Goal: Information Seeking & Learning: Check status

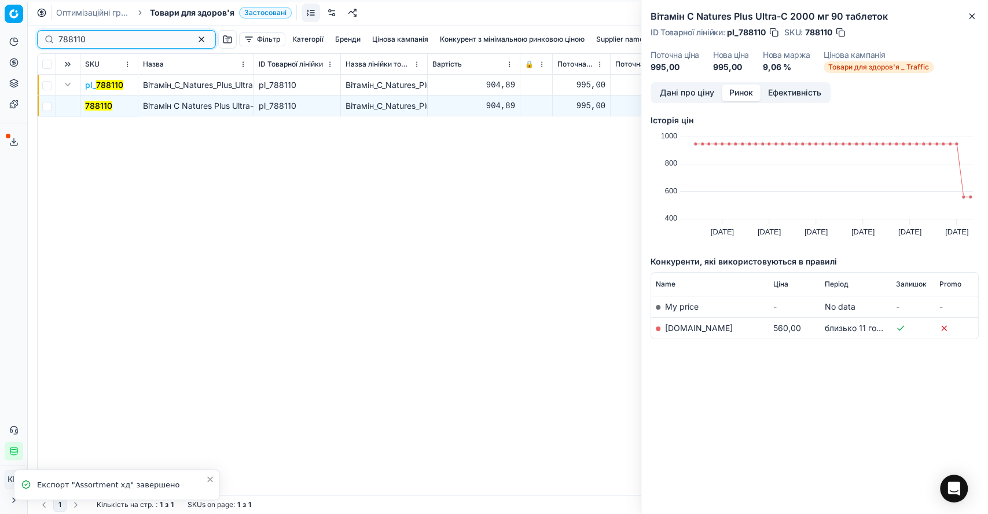
drag, startPoint x: 90, startPoint y: 38, endPoint x: 52, endPoint y: 36, distance: 38.8
click at [52, 36] on div "788110" at bounding box center [126, 39] width 179 height 19
paste input "4681"
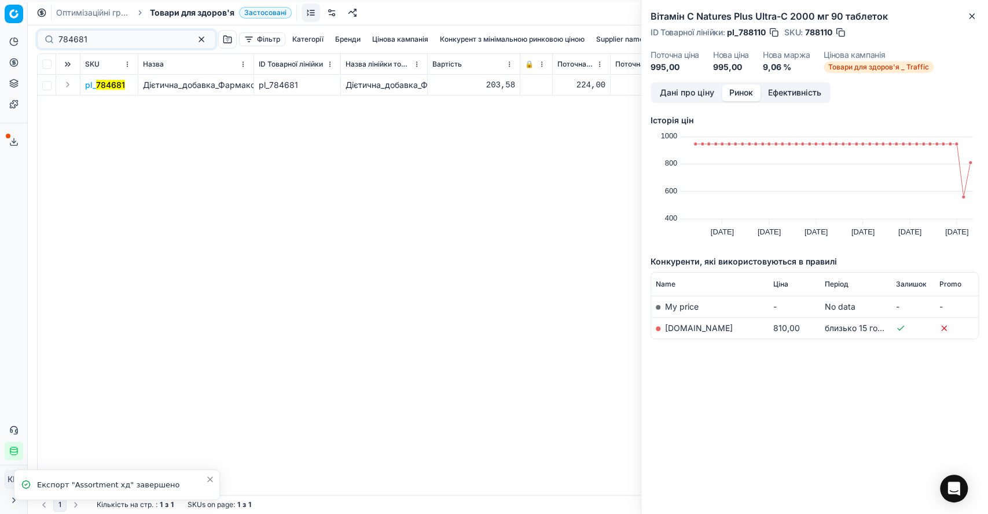
click at [68, 89] on button "Expand" at bounding box center [68, 85] width 14 height 14
click at [112, 105] on mark "784681" at bounding box center [99, 106] width 29 height 10
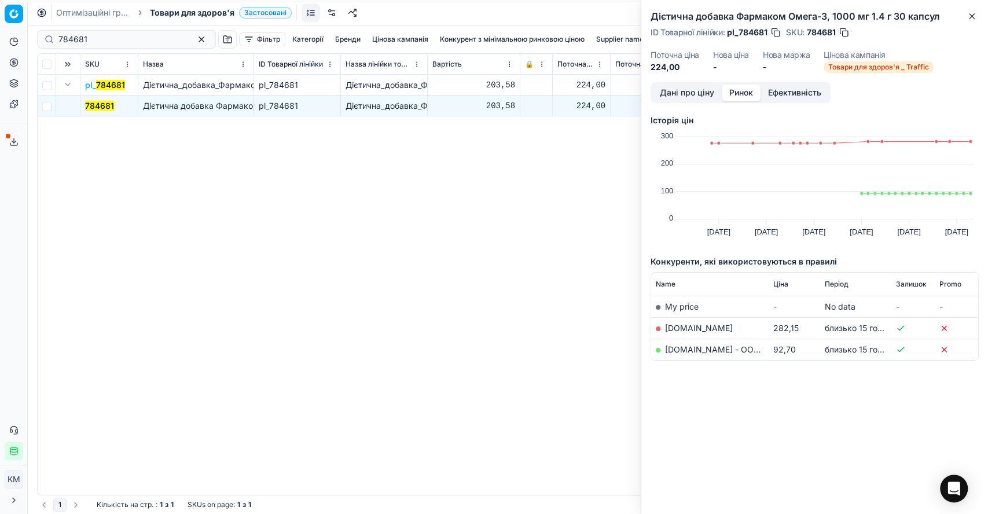
drag, startPoint x: 65, startPoint y: 36, endPoint x: 46, endPoint y: 35, distance: 19.1
click at [46, 35] on div "784681" at bounding box center [126, 39] width 179 height 19
drag, startPoint x: 96, startPoint y: 40, endPoint x: 45, endPoint y: 36, distance: 51.1
click at [45, 36] on div "784681" at bounding box center [126, 39] width 179 height 19
paste input "00504"
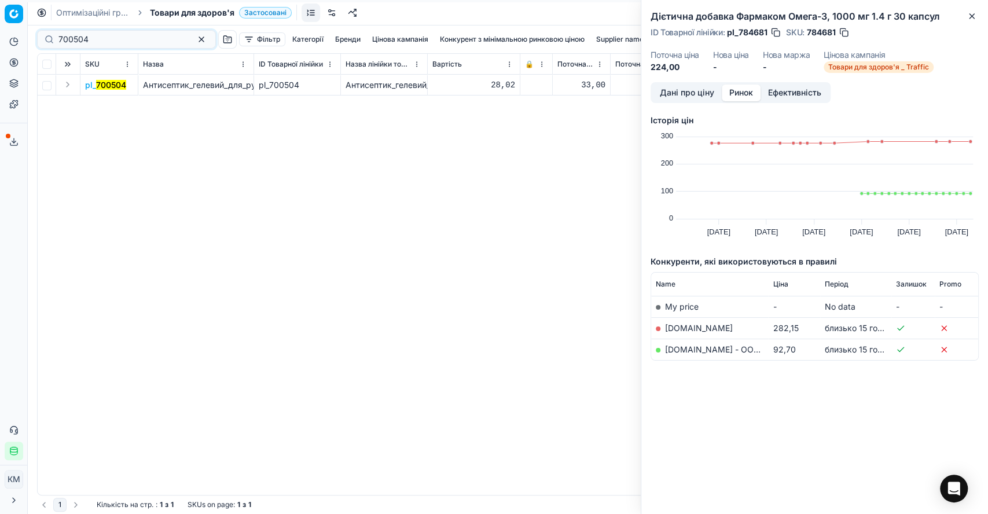
click at [68, 82] on button "Expand" at bounding box center [68, 85] width 14 height 14
click at [97, 102] on mark "700504" at bounding box center [100, 106] width 30 height 10
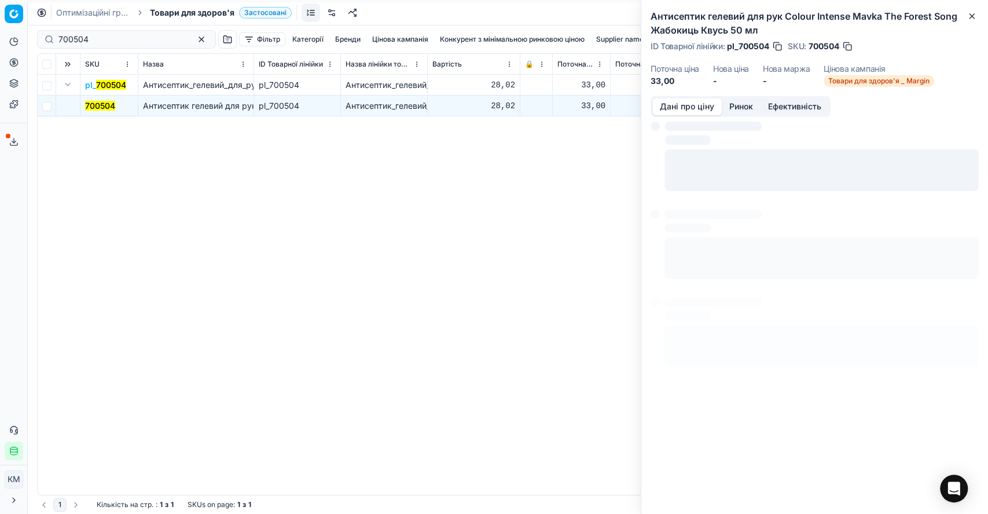
click at [696, 107] on button "Дані про ціну" at bounding box center [686, 106] width 69 height 17
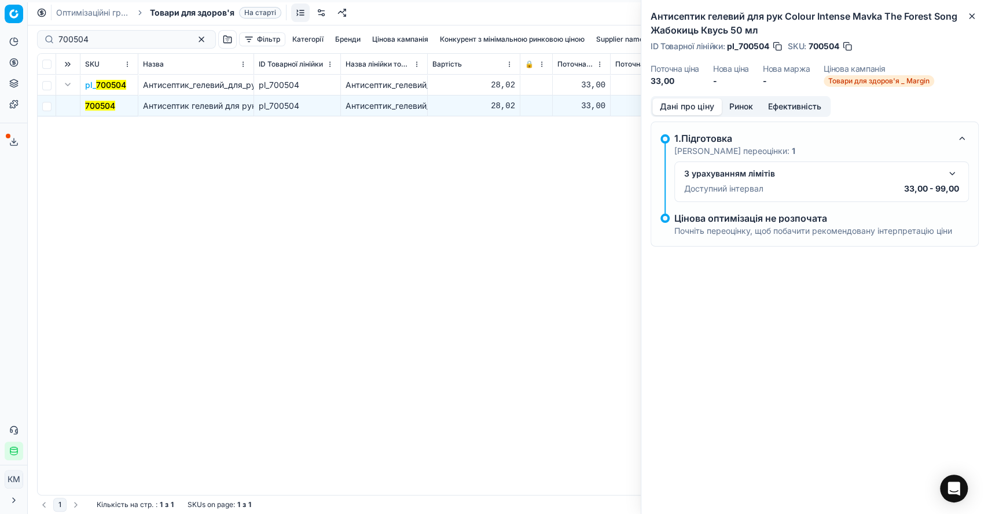
click at [945, 176] on button "button" at bounding box center [952, 174] width 14 height 14
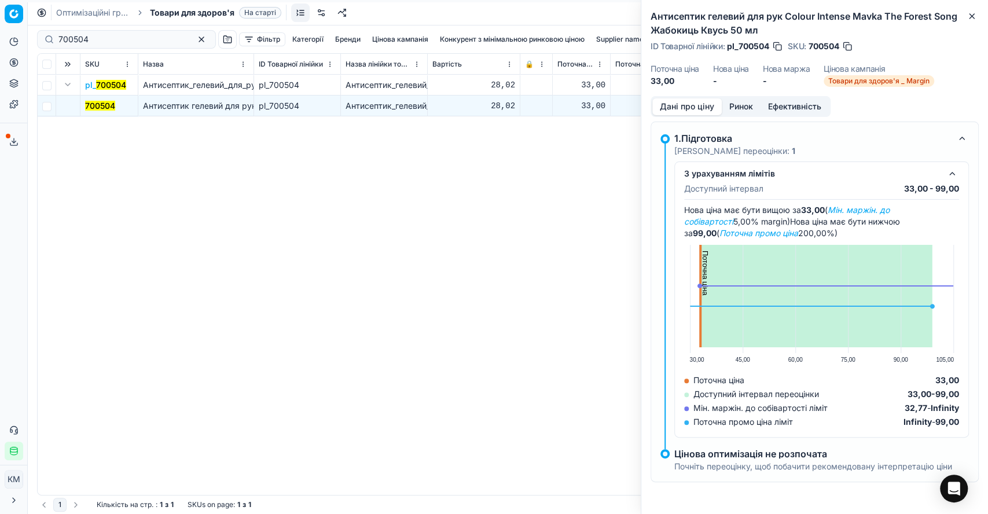
click at [945, 176] on button "button" at bounding box center [952, 174] width 14 height 14
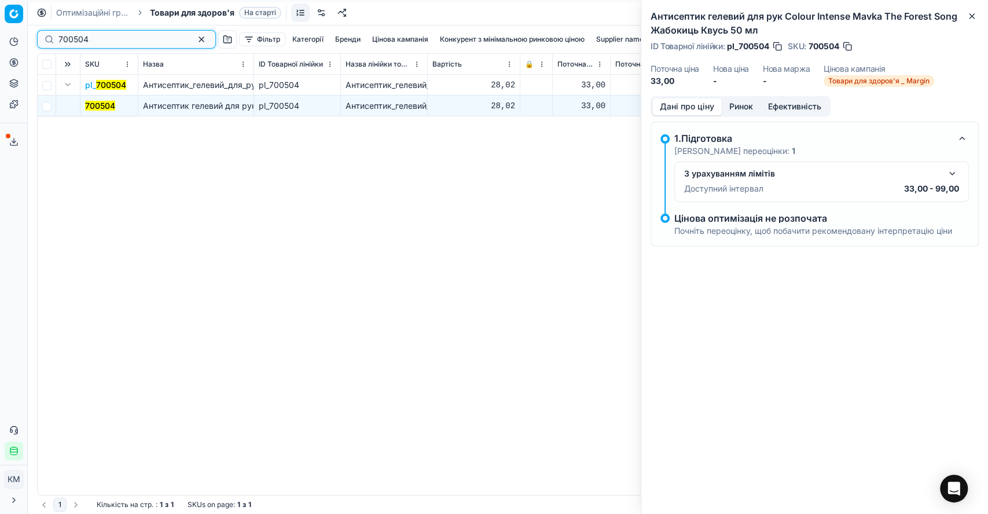
drag, startPoint x: 117, startPoint y: 36, endPoint x: 42, endPoint y: 36, distance: 74.7
click at [42, 36] on div "700504" at bounding box center [126, 39] width 179 height 19
paste input "131454"
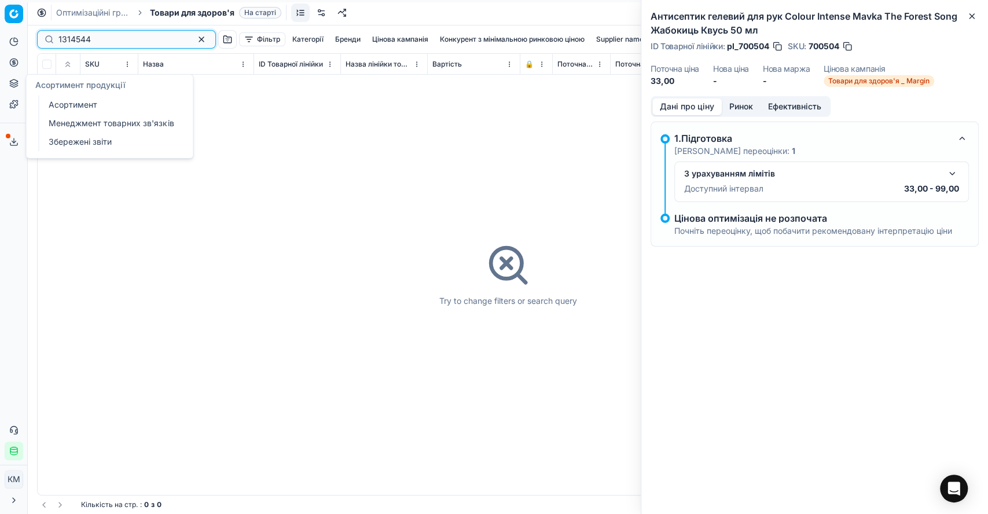
type input "1314544"
click at [17, 84] on icon at bounding box center [13, 83] width 9 height 9
click at [61, 97] on link "Асортимент" at bounding box center [111, 105] width 135 height 16
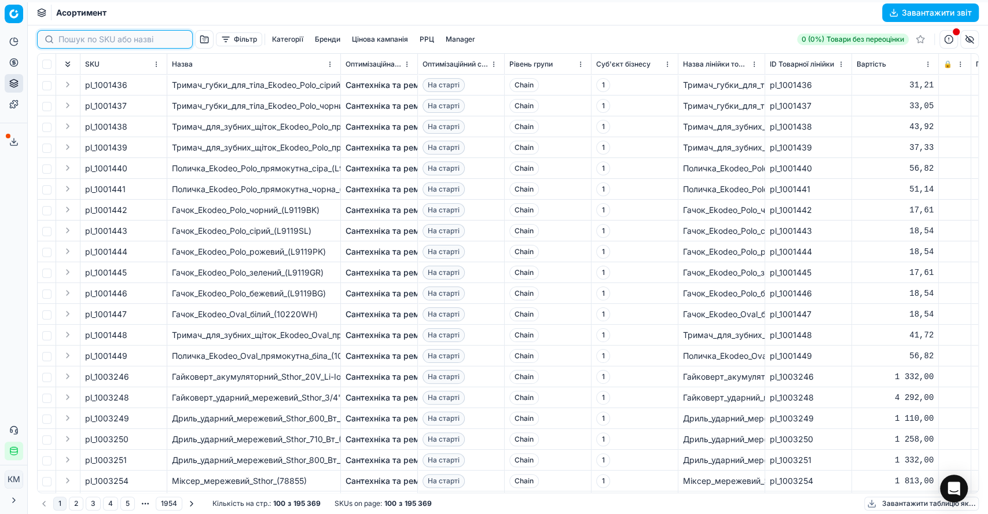
click at [76, 37] on input at bounding box center [121, 40] width 127 height 12
paste input "1314544"
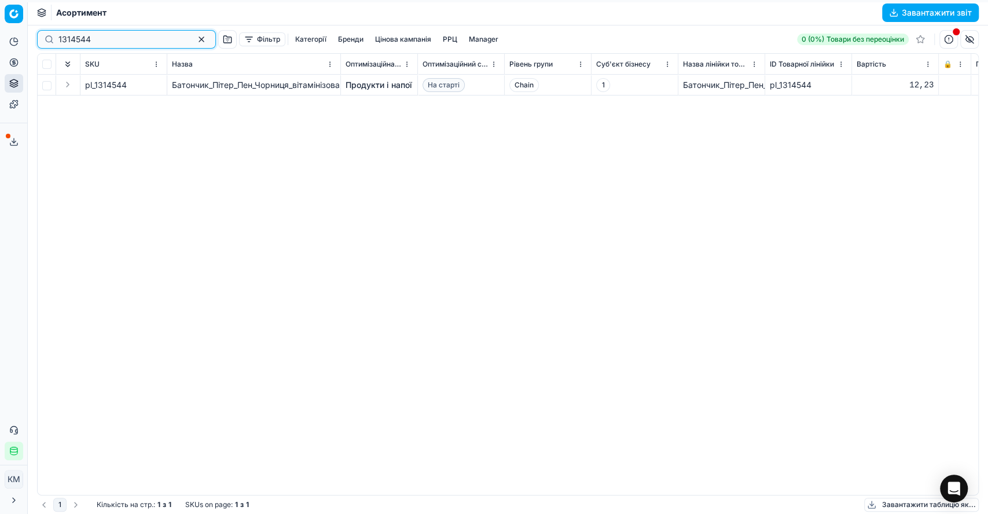
type input "1314544"
click at [361, 87] on link "Продукти і напої" at bounding box center [378, 85] width 67 height 12
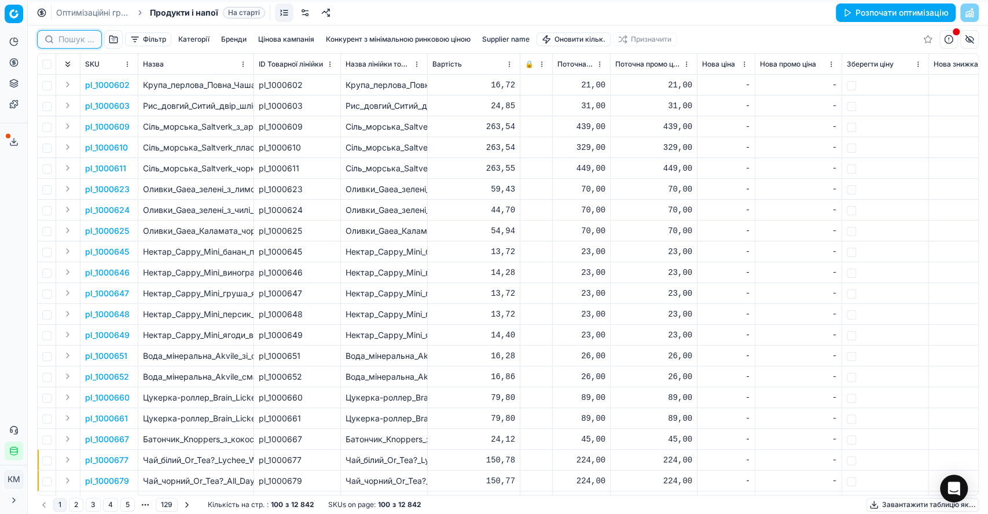
click at [65, 41] on input at bounding box center [76, 40] width 36 height 12
paste input "1314544"
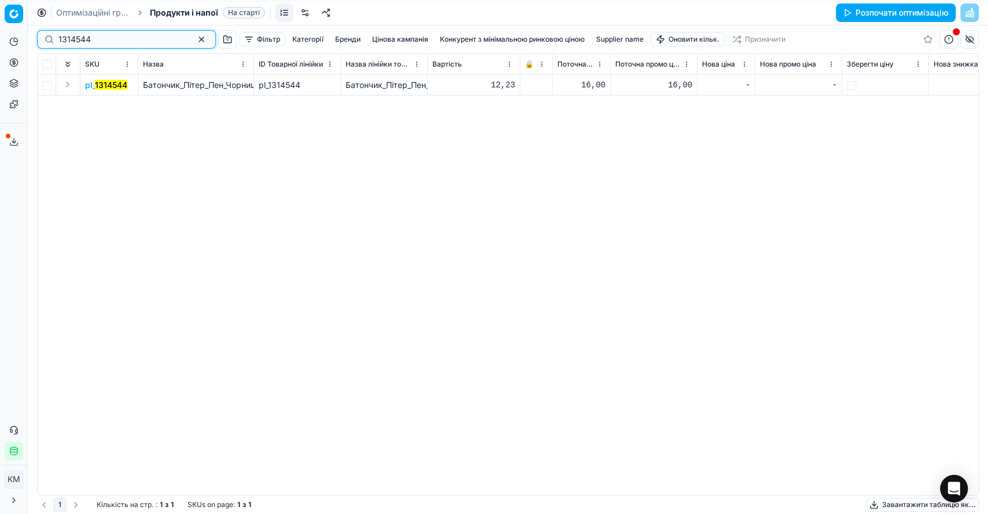
type input "1314544"
click at [69, 87] on button "Expand" at bounding box center [68, 85] width 14 height 14
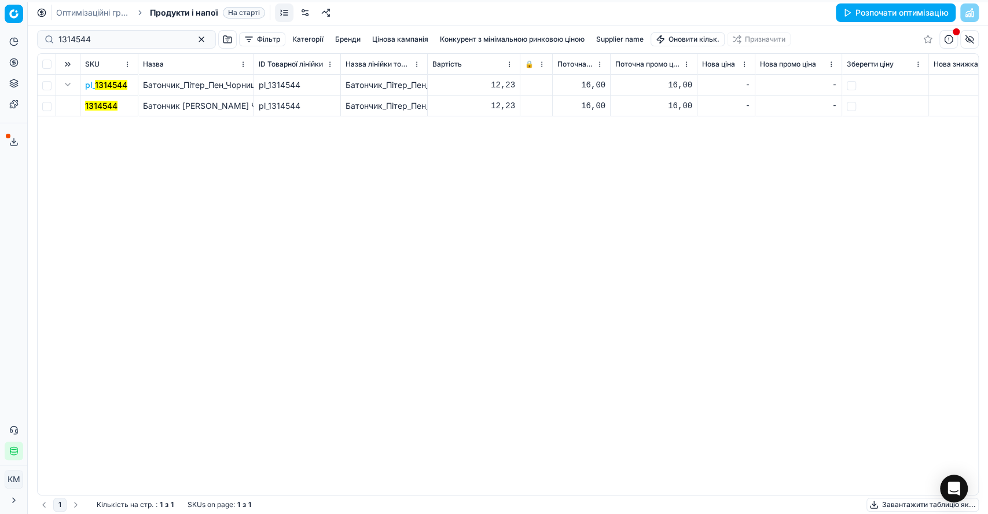
click at [93, 98] on td "1314544" at bounding box center [109, 105] width 58 height 21
click at [97, 104] on mark "1314544" at bounding box center [101, 106] width 32 height 10
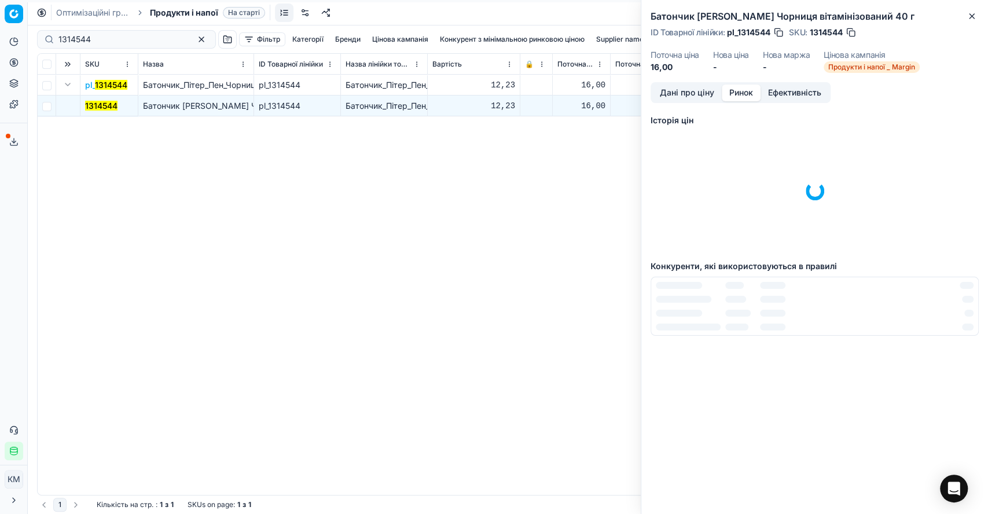
click at [729, 95] on button "Ринок" at bounding box center [741, 92] width 39 height 17
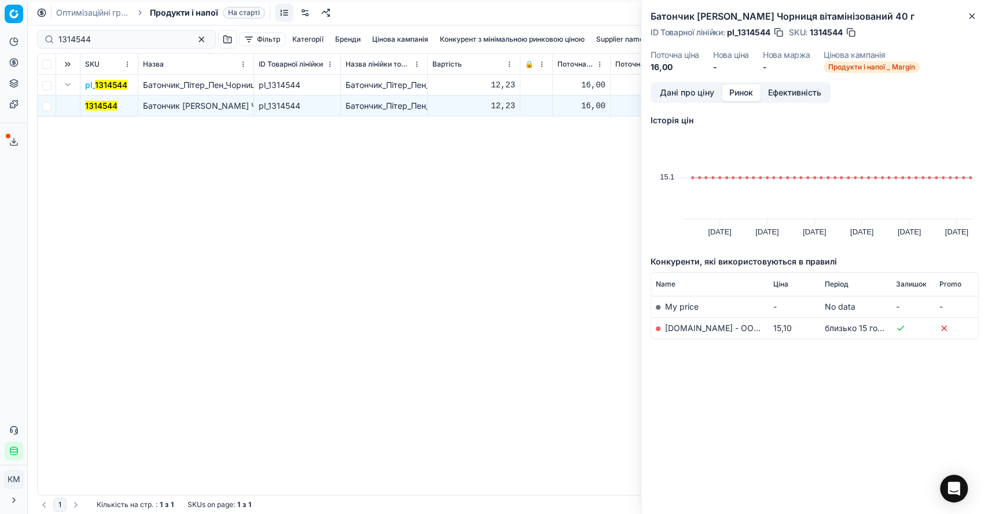
click at [699, 332] on link "[DOMAIN_NAME] - ООО «Эпицентр К»" at bounding box center [741, 328] width 152 height 10
click at [14, 86] on icon at bounding box center [13, 83] width 9 height 9
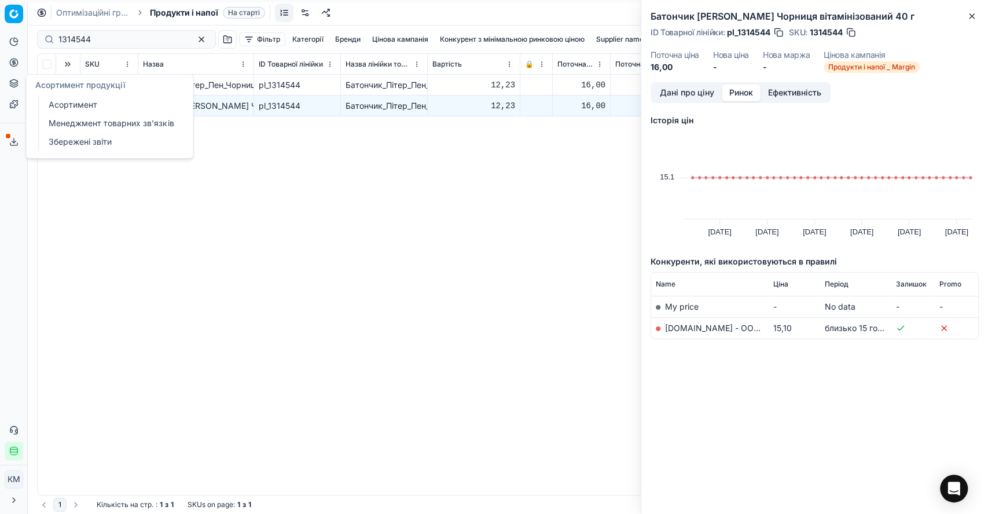
click at [44, 103] on link "Асортимент" at bounding box center [111, 105] width 135 height 16
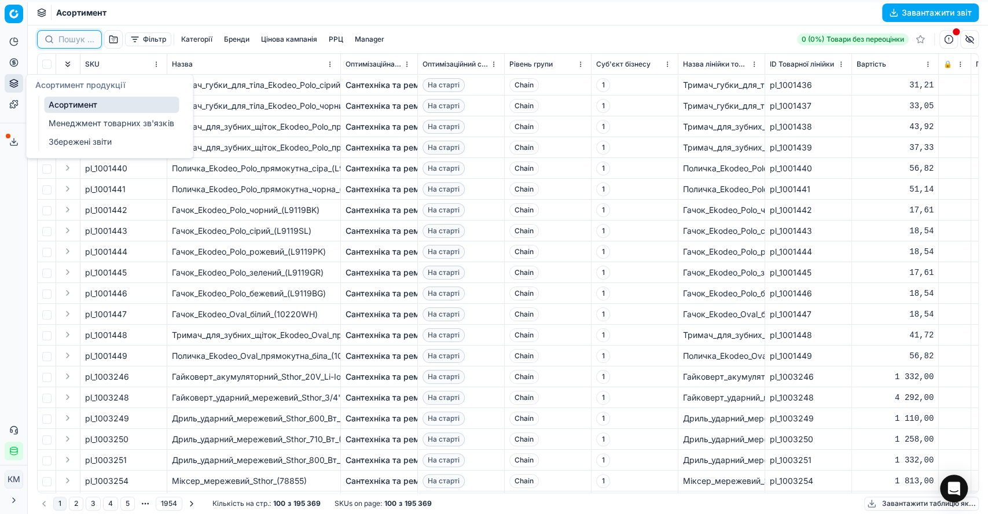
click at [79, 39] on input at bounding box center [76, 40] width 36 height 12
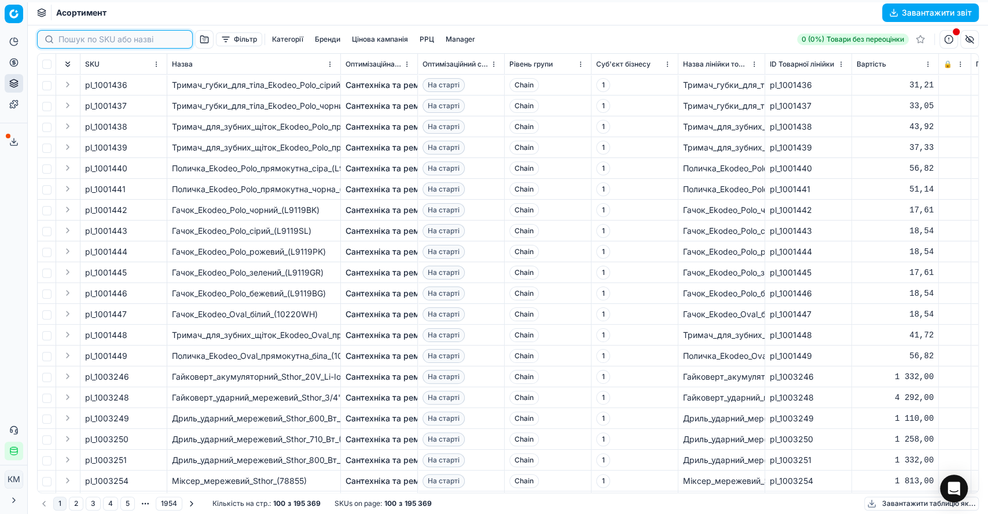
paste input "996303"
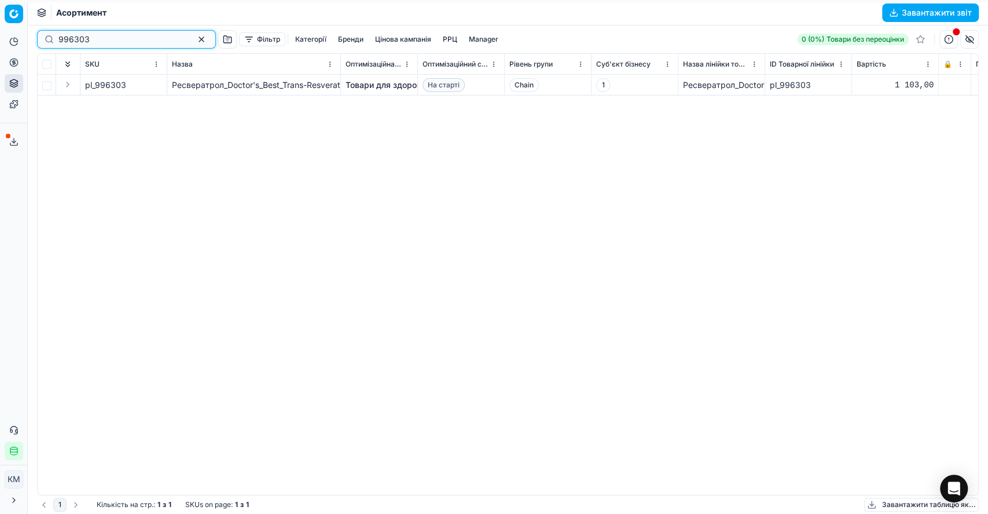
type input "996303"
click at [394, 87] on link "Товари для здоров'я" at bounding box center [386, 85] width 83 height 12
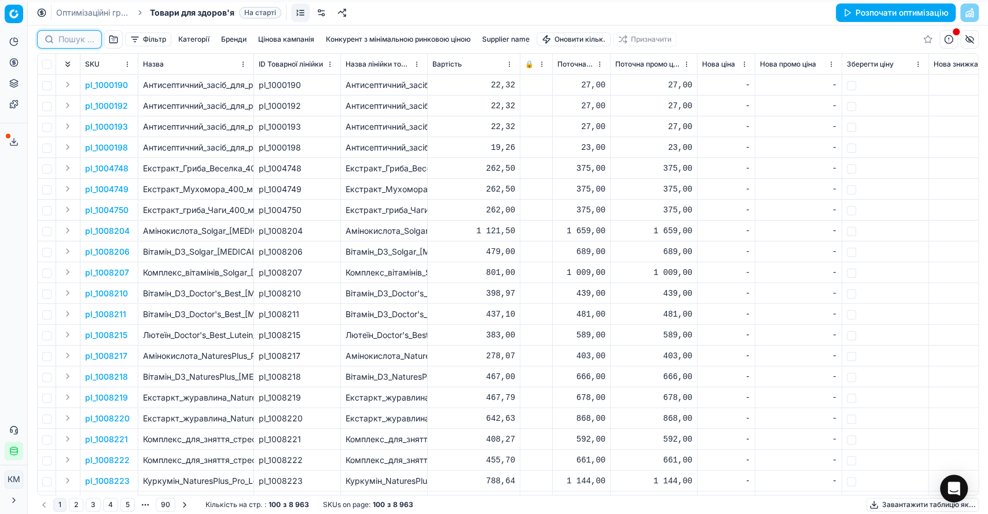
click at [87, 36] on input at bounding box center [76, 40] width 36 height 12
paste input "996303"
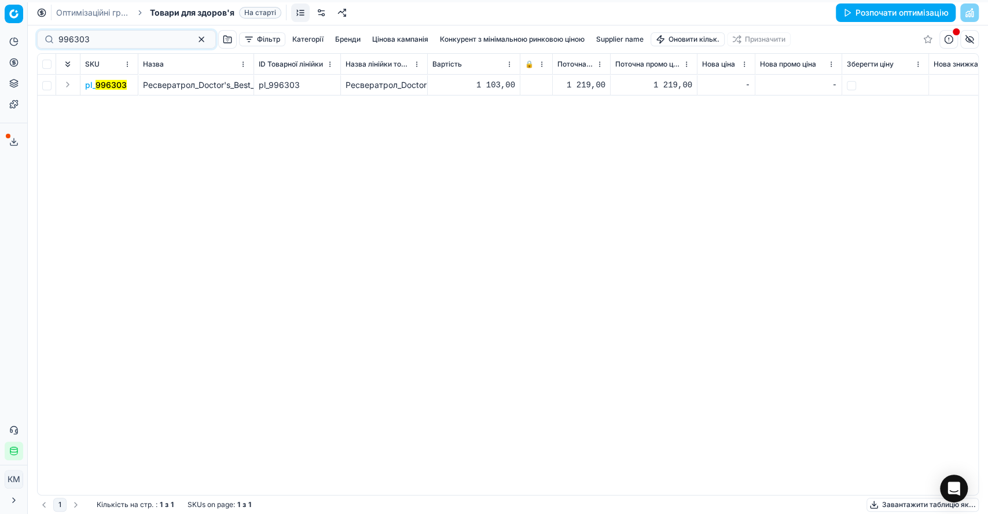
click at [68, 84] on button "Expand" at bounding box center [68, 85] width 14 height 14
click at [105, 101] on mark "996303" at bounding box center [100, 106] width 31 height 10
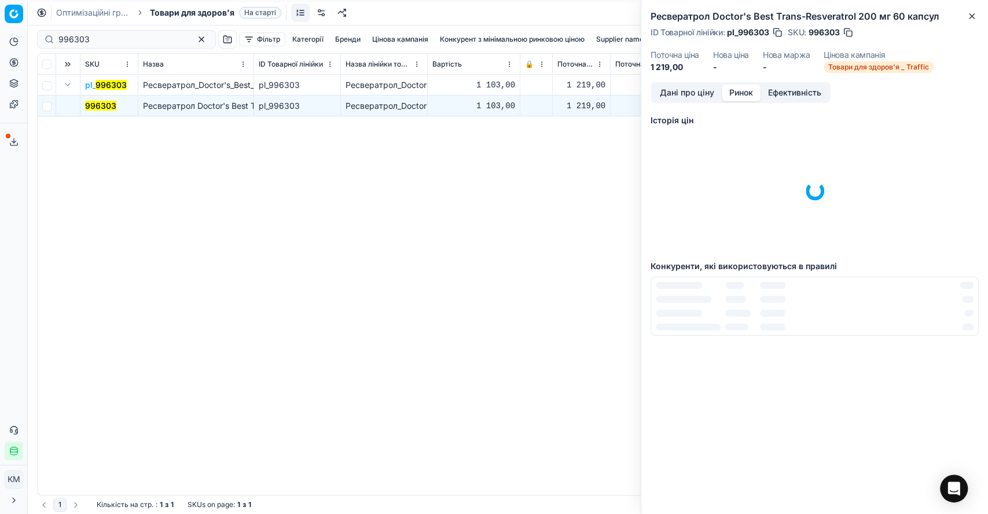
click at [740, 88] on button "Ринок" at bounding box center [741, 92] width 39 height 17
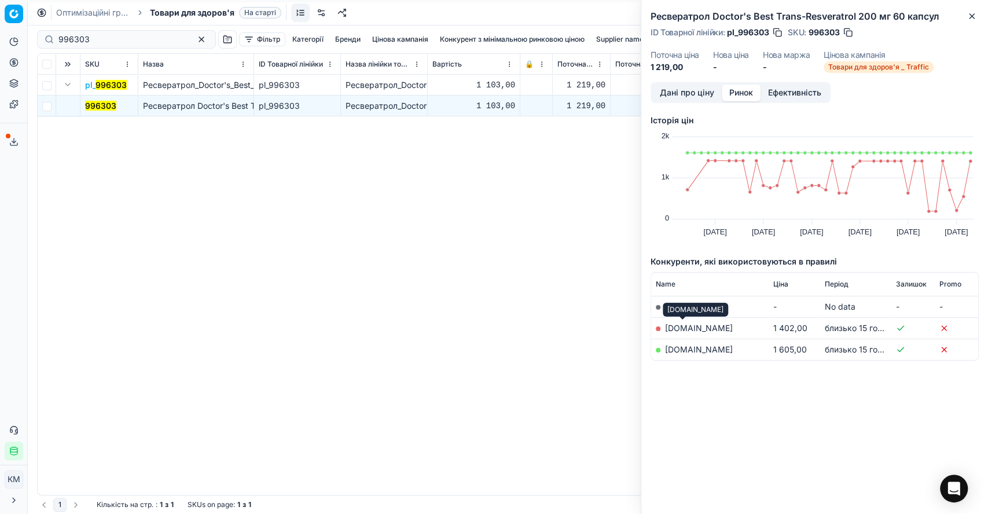
click at [683, 327] on link "[DOMAIN_NAME]" at bounding box center [699, 328] width 68 height 10
drag, startPoint x: 76, startPoint y: 37, endPoint x: 53, endPoint y: 37, distance: 23.1
click at [53, 37] on div "996303" at bounding box center [126, 39] width 179 height 19
paste input "787422"
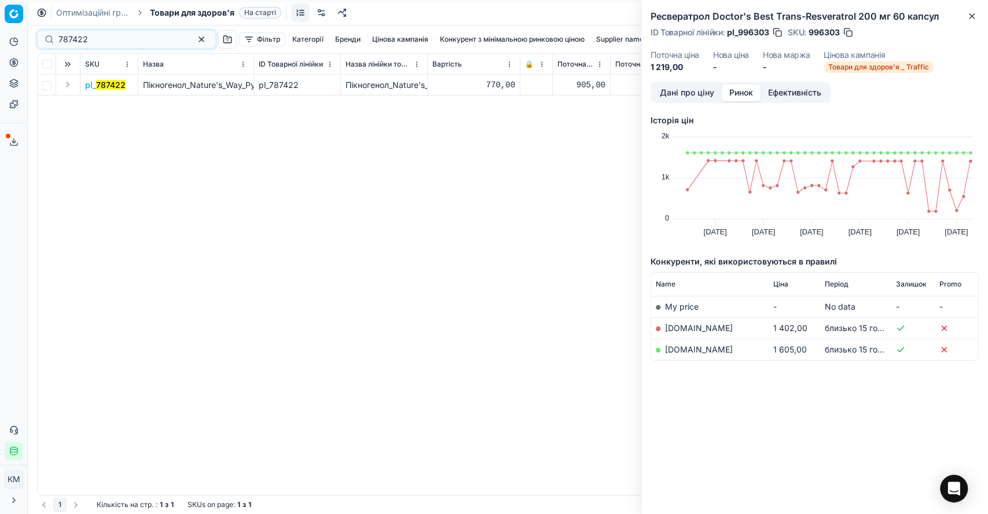
click at [68, 86] on button "Expand" at bounding box center [68, 85] width 14 height 14
click at [95, 101] on mark "787422" at bounding box center [100, 106] width 30 height 10
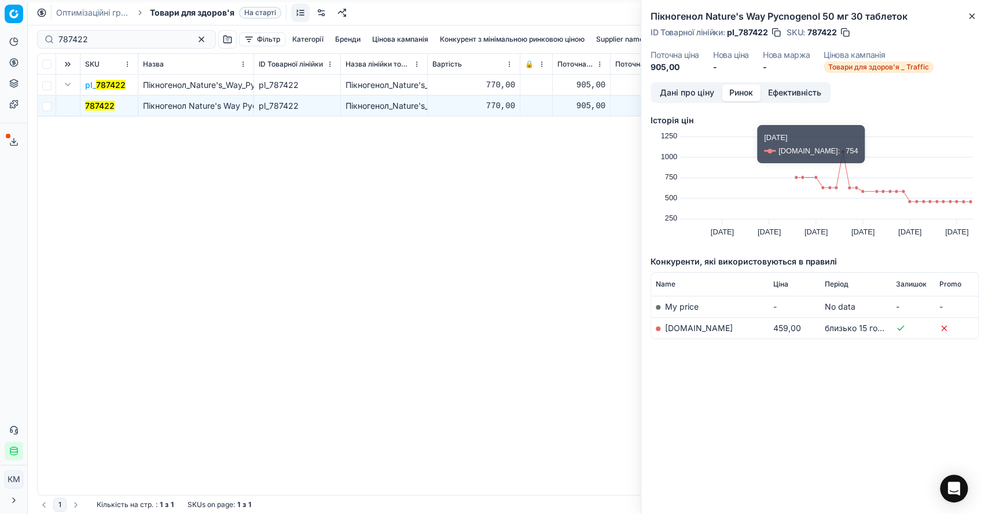
click at [689, 325] on link "[DOMAIN_NAME]" at bounding box center [699, 328] width 68 height 10
drag, startPoint x: 100, startPoint y: 33, endPoint x: 54, endPoint y: 44, distance: 46.5
click at [54, 44] on div "787422" at bounding box center [126, 39] width 179 height 19
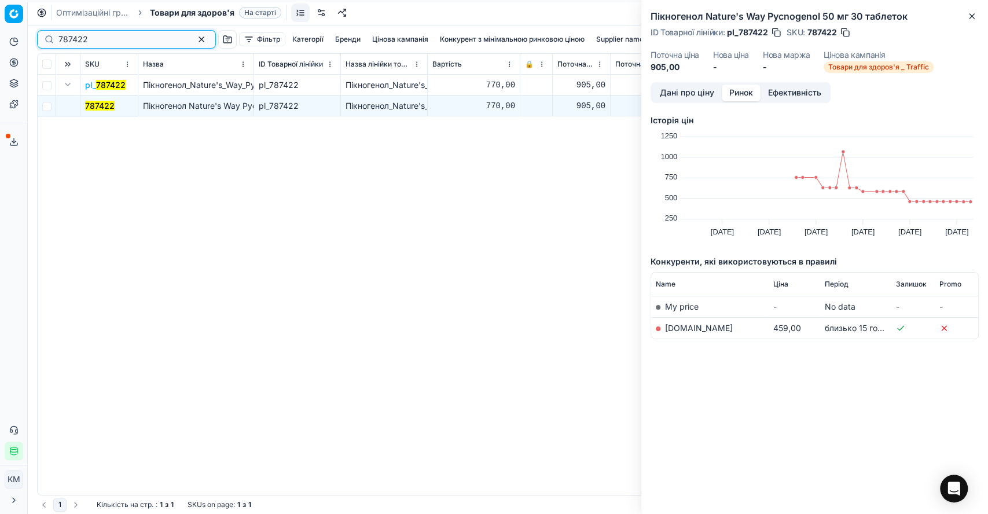
drag, startPoint x: 76, startPoint y: 41, endPoint x: 39, endPoint y: 41, distance: 36.5
click at [39, 41] on div "787422" at bounding box center [126, 39] width 179 height 19
paste input "1289665"
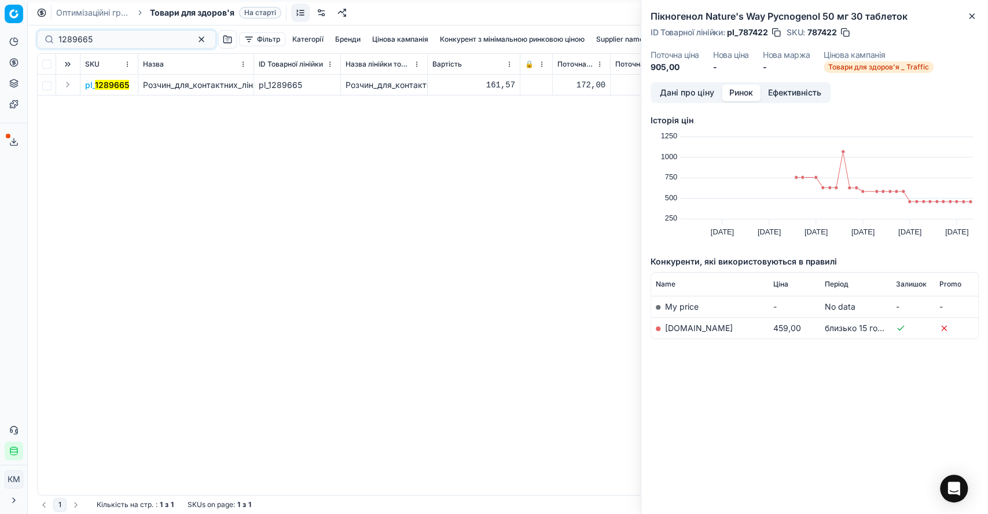
click at [67, 89] on button "Expand" at bounding box center [68, 85] width 14 height 14
click at [97, 100] on span "1289665" at bounding box center [102, 106] width 34 height 12
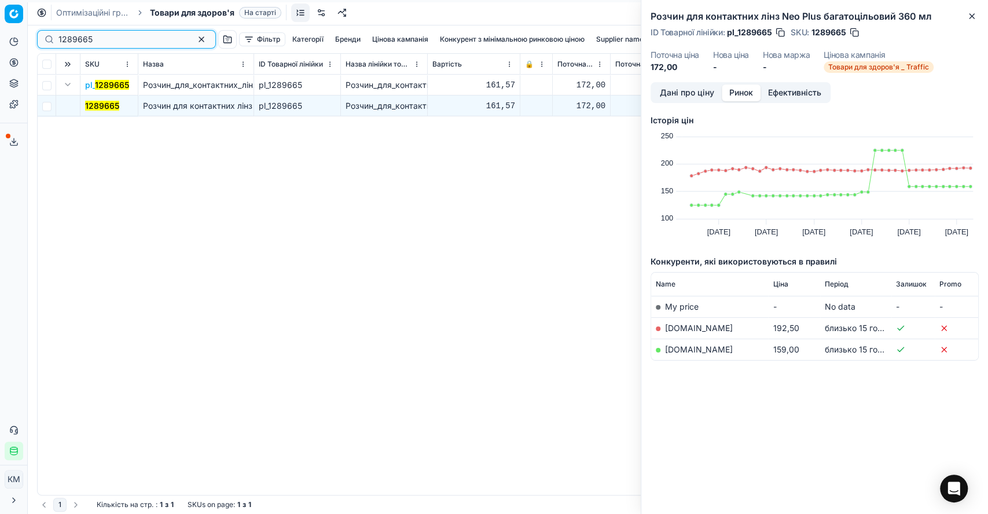
drag, startPoint x: 97, startPoint y: 39, endPoint x: 58, endPoint y: 36, distance: 39.5
click at [58, 36] on input "1289665" at bounding box center [121, 40] width 127 height 12
paste input "628199"
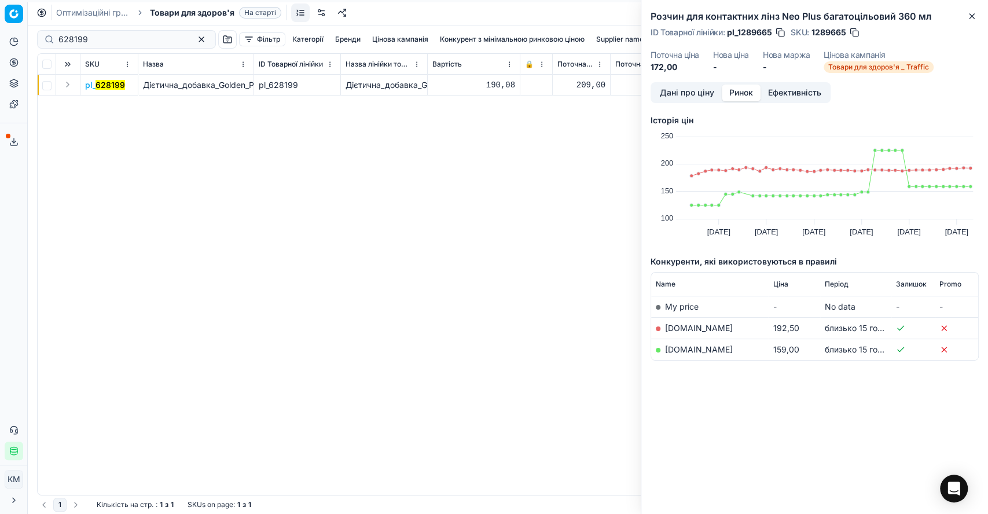
click at [65, 80] on button "Expand" at bounding box center [68, 85] width 14 height 14
click at [102, 101] on mark "628199" at bounding box center [100, 106] width 30 height 10
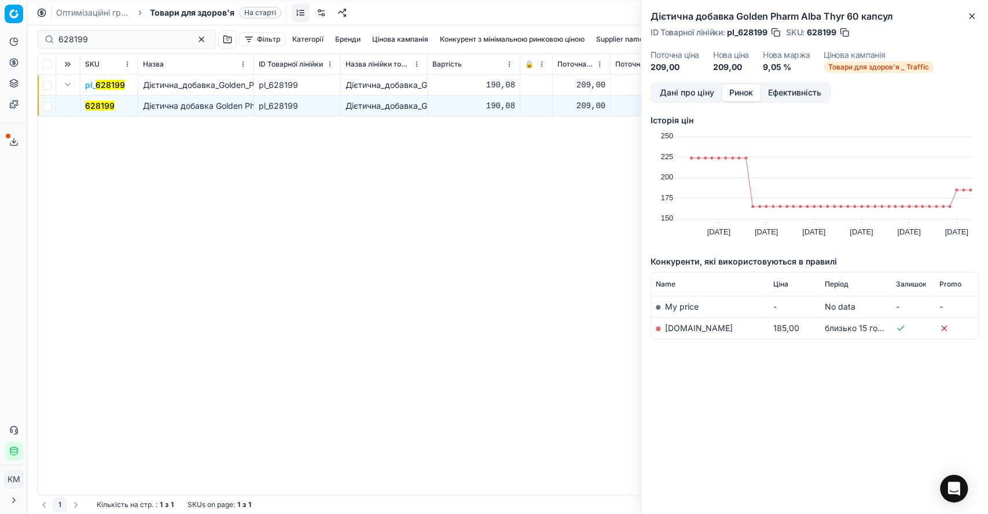
drag, startPoint x: 98, startPoint y: 43, endPoint x: 56, endPoint y: 41, distance: 42.3
click at [56, 41] on div "628199" at bounding box center [126, 39] width 179 height 19
paste input "454411"
drag, startPoint x: 128, startPoint y: 38, endPoint x: 35, endPoint y: 21, distance: 94.1
click at [35, 21] on div "Оптимізаційні групи Товари для здоров'я На старті Розпочати оптимізацію 6281994…" at bounding box center [508, 257] width 960 height 514
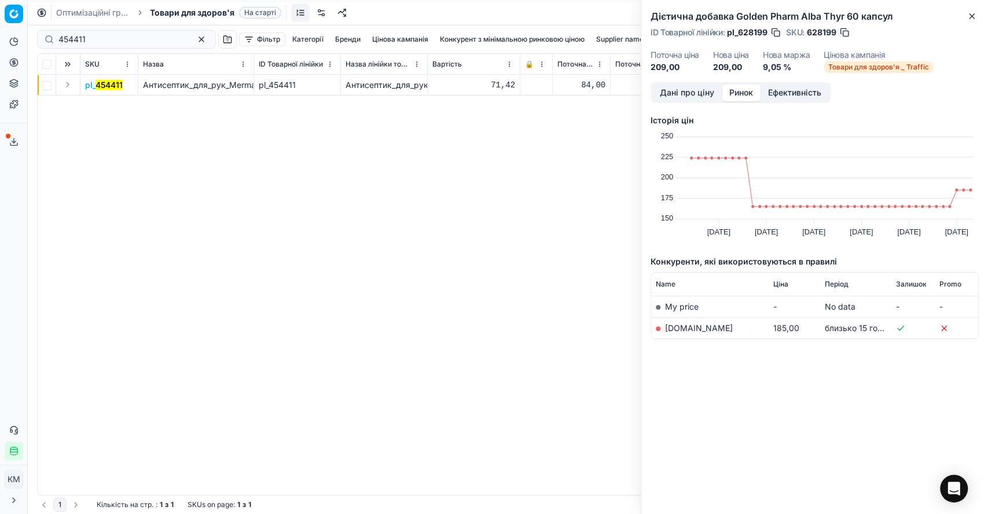
click at [67, 84] on button "Expand" at bounding box center [68, 85] width 14 height 14
click at [89, 102] on mark "454411" at bounding box center [98, 106] width 27 height 10
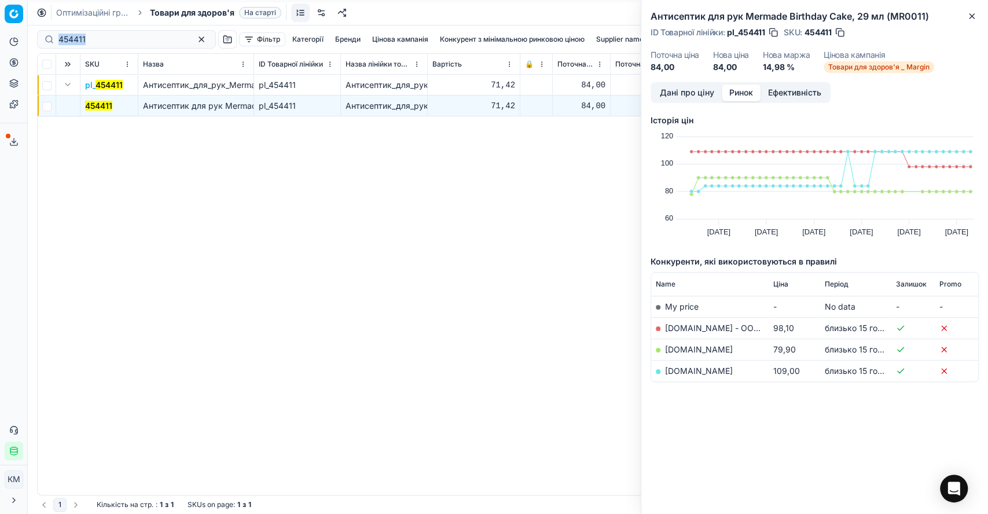
drag, startPoint x: 75, startPoint y: 45, endPoint x: 47, endPoint y: 44, distance: 27.8
click at [47, 44] on div "454411" at bounding box center [126, 39] width 179 height 19
drag, startPoint x: 94, startPoint y: 39, endPoint x: 31, endPoint y: 31, distance: 63.5
click at [31, 31] on div "Pricing platform Аналітика Цінова оптимізація Асортимент продукції Шаблони Серв…" at bounding box center [494, 257] width 988 height 514
paste input "5"
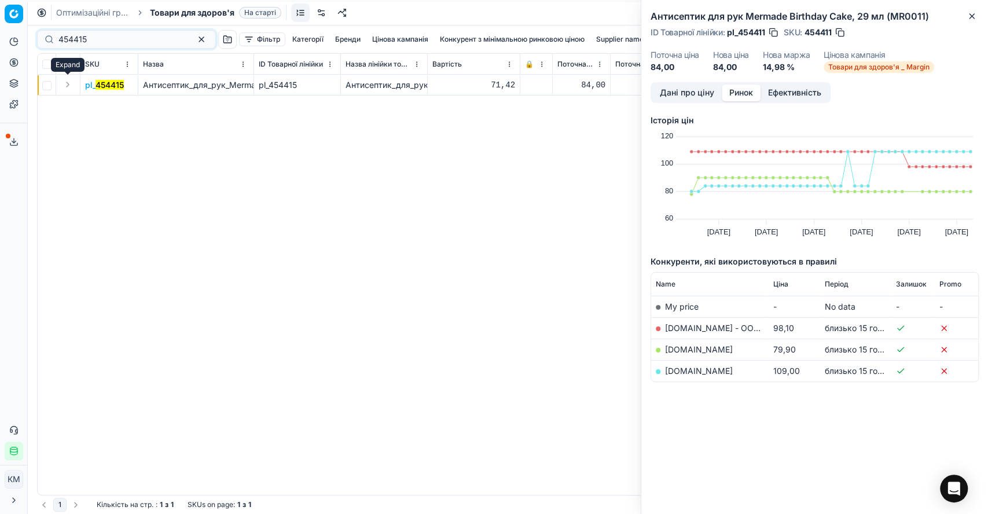
click at [65, 87] on button "Expand" at bounding box center [68, 85] width 14 height 14
click at [90, 108] on mark "454415" at bounding box center [99, 106] width 28 height 10
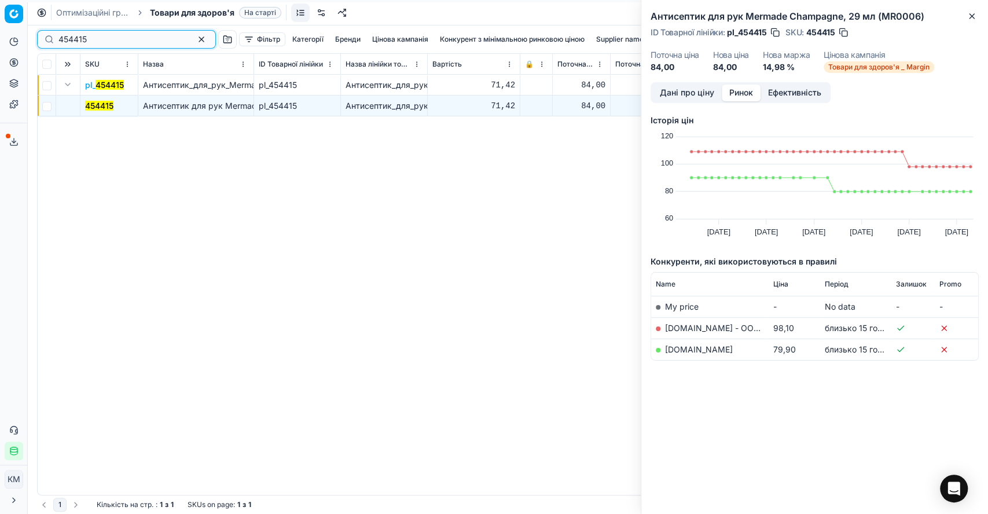
click at [39, 36] on div "454415" at bounding box center [126, 39] width 179 height 19
paste input "172173"
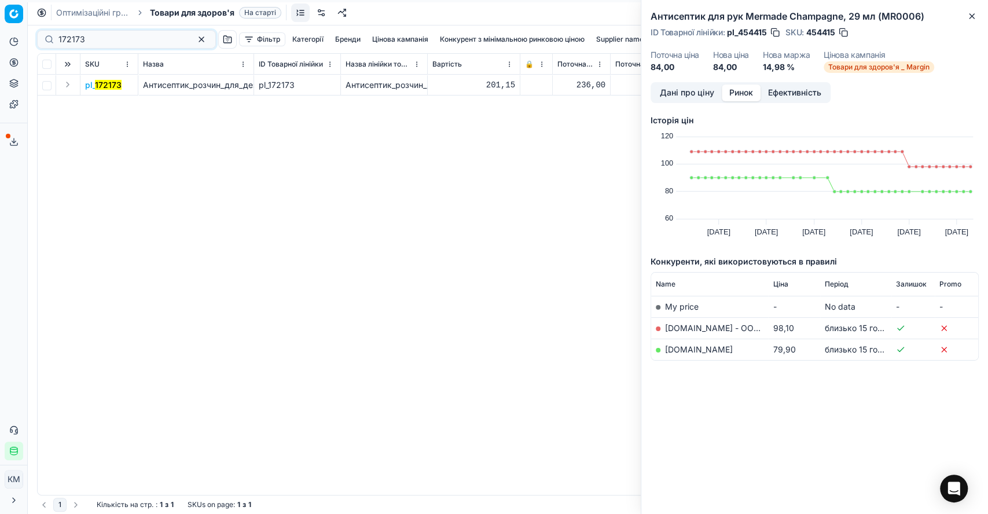
click at [66, 83] on button "Expand" at bounding box center [68, 85] width 14 height 14
click at [88, 109] on mark "172173" at bounding box center [98, 106] width 27 height 10
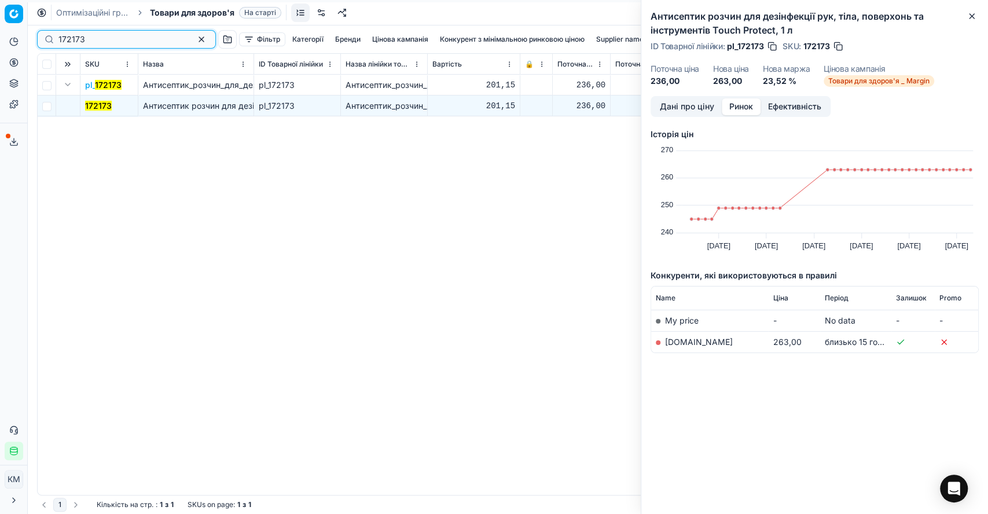
drag, startPoint x: 100, startPoint y: 42, endPoint x: 36, endPoint y: 35, distance: 64.0
click at [36, 35] on div "172173 Фільтр Категорії [PERSON_NAME] кампанія Конкурент з мінімальною ринковою…" at bounding box center [508, 269] width 960 height 488
paste input "318294"
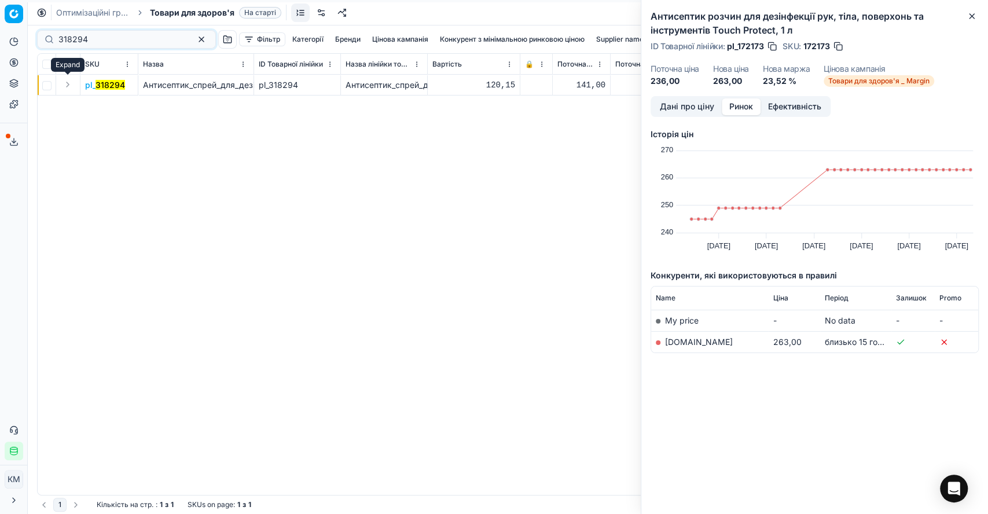
click at [72, 87] on button "Expand" at bounding box center [68, 85] width 14 height 14
click at [101, 100] on span "318294" at bounding box center [100, 106] width 30 height 12
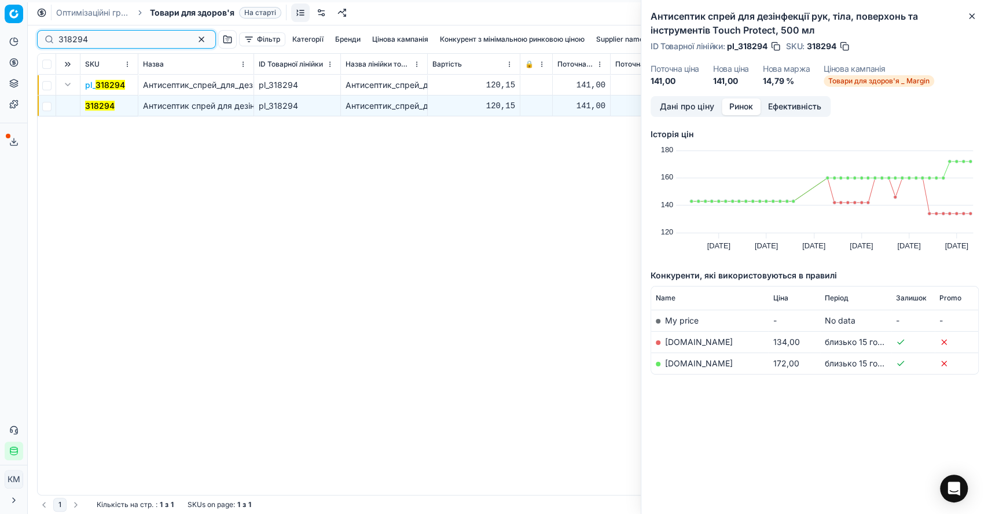
click at [71, 41] on input "318294" at bounding box center [121, 40] width 127 height 12
drag, startPoint x: 93, startPoint y: 41, endPoint x: 46, endPoint y: 37, distance: 47.0
click at [46, 37] on div "318294" at bounding box center [126, 39] width 179 height 19
paste input "718557"
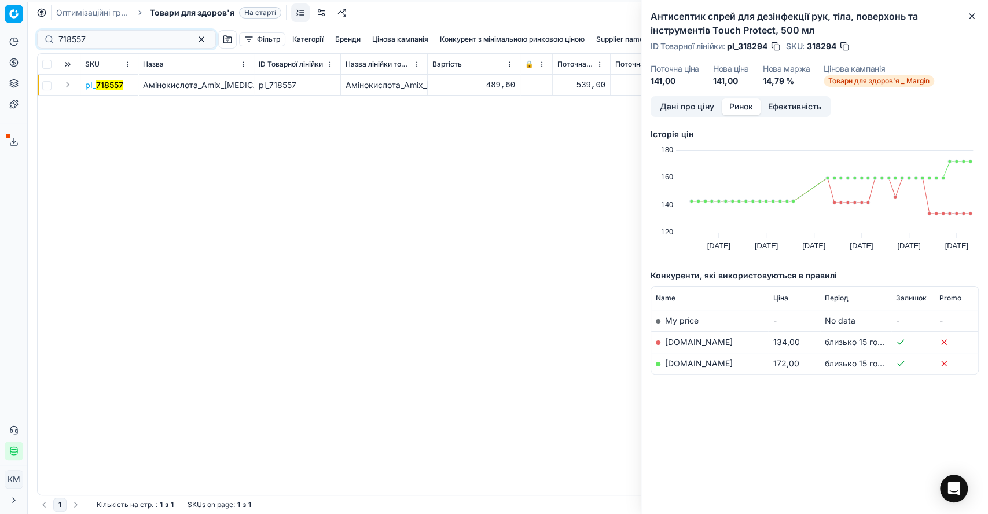
click at [64, 84] on button "Expand" at bounding box center [68, 85] width 14 height 14
click at [96, 101] on mark "718557" at bounding box center [98, 106] width 27 height 10
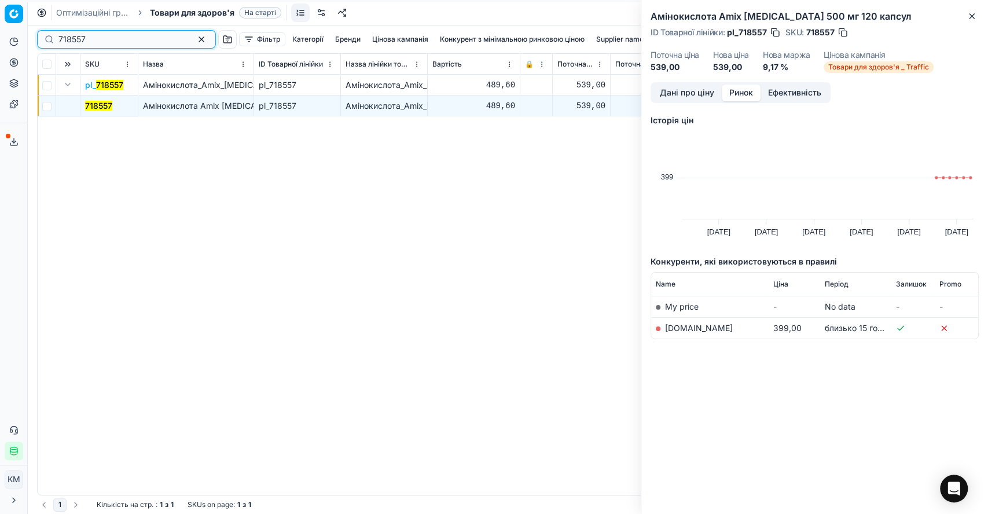
drag, startPoint x: 101, startPoint y: 35, endPoint x: 58, endPoint y: 34, distance: 42.8
click at [58, 34] on input "718557" at bounding box center [121, 40] width 127 height 12
paste input "822148"
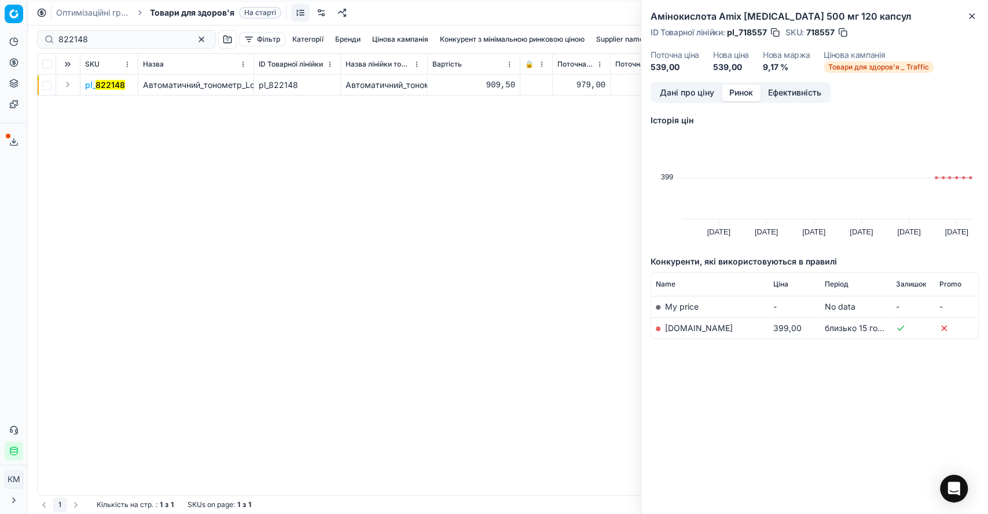
click at [69, 82] on button "Expand" at bounding box center [68, 85] width 14 height 14
click at [98, 110] on mark "822148" at bounding box center [100, 106] width 30 height 10
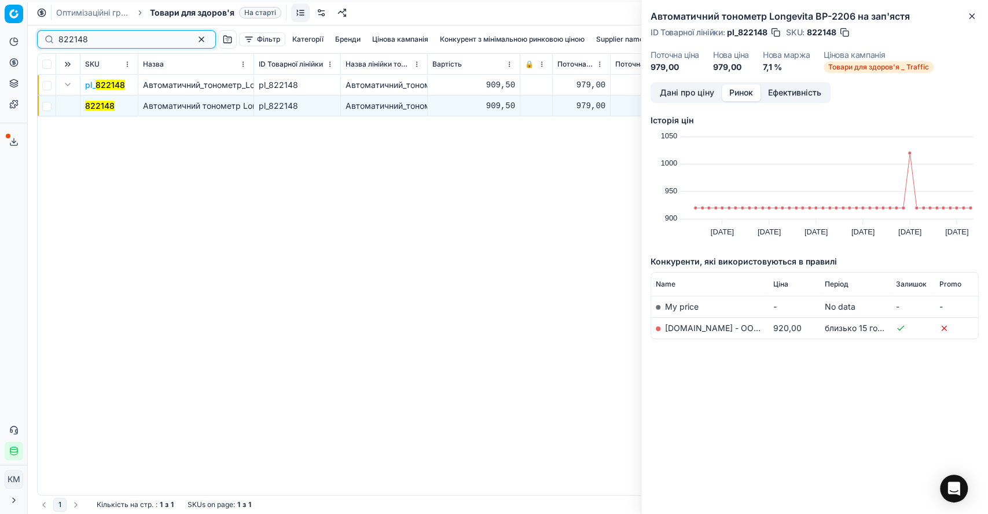
drag, startPoint x: 97, startPoint y: 36, endPoint x: 32, endPoint y: 32, distance: 64.9
click at [32, 32] on div "822148 Фільтр Категорії [PERSON_NAME] кампанія Конкурент з мінімальною ринковою…" at bounding box center [508, 269] width 960 height 488
paste input "628109"
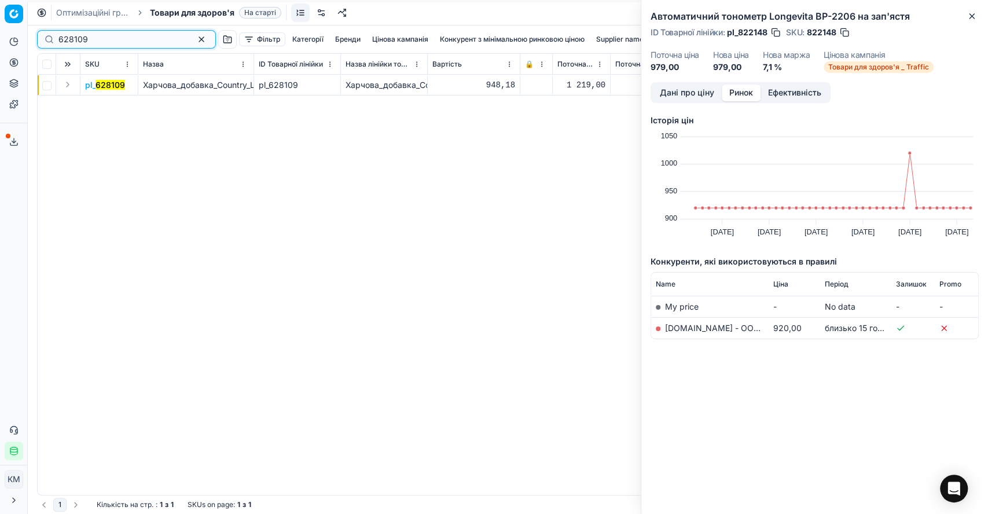
type input "628109"
click at [69, 80] on button "Expand" at bounding box center [68, 85] width 14 height 14
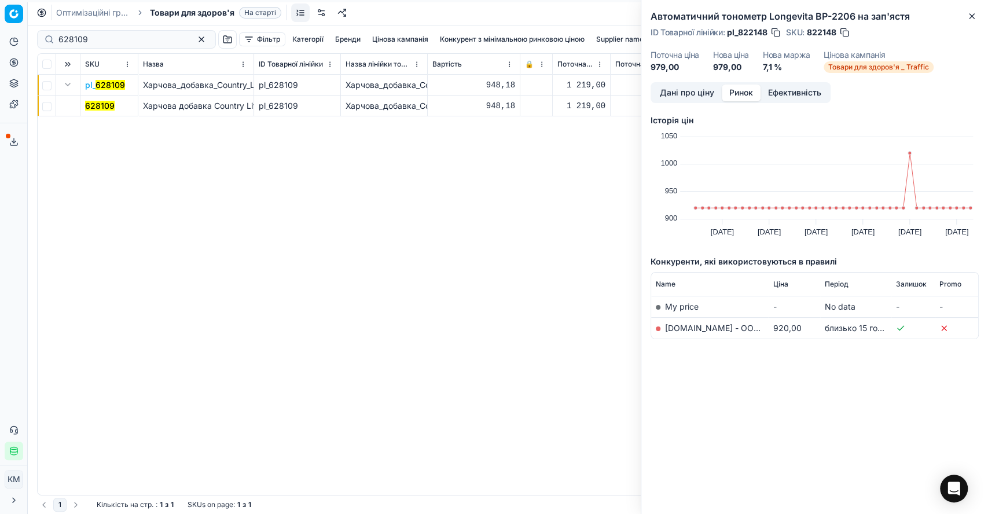
click at [93, 102] on mark "628109" at bounding box center [100, 106] width 30 height 10
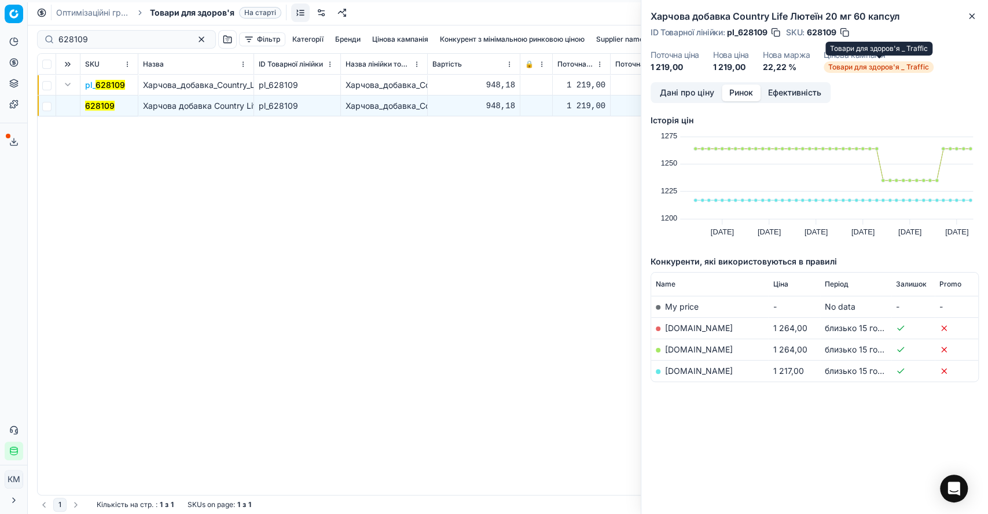
click at [852, 65] on span "Товари для здоров'я _ Traffic" at bounding box center [878, 67] width 110 height 12
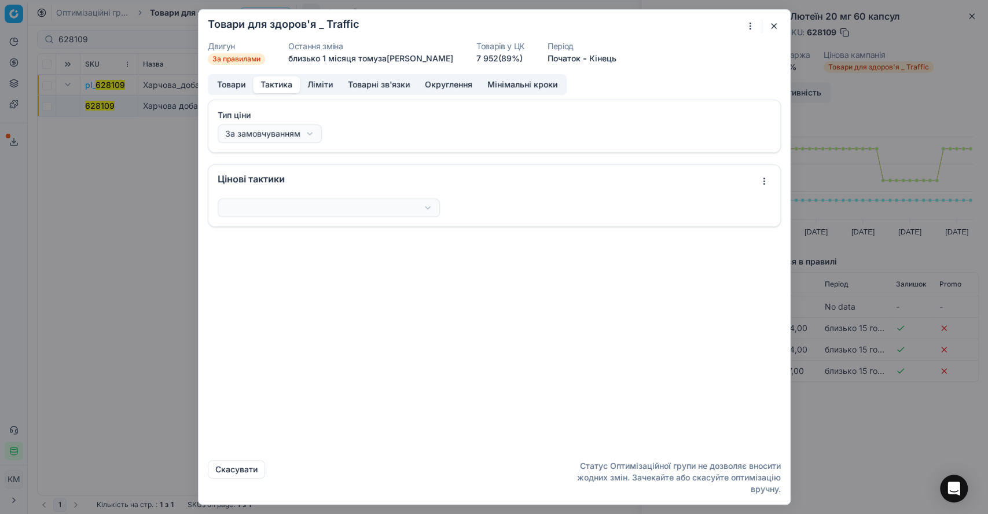
click at [285, 87] on button "Тактика" at bounding box center [276, 84] width 47 height 17
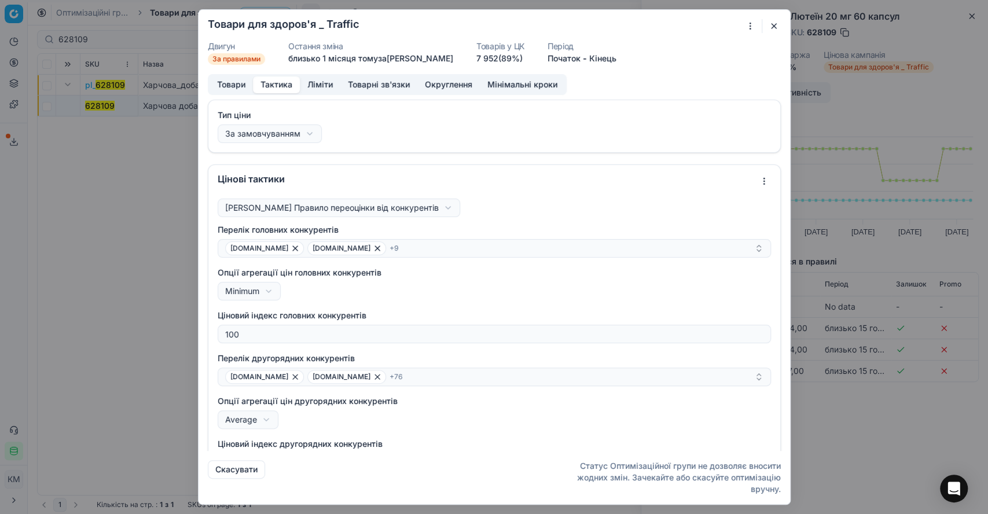
click at [312, 86] on button "Ліміти" at bounding box center [320, 84] width 41 height 17
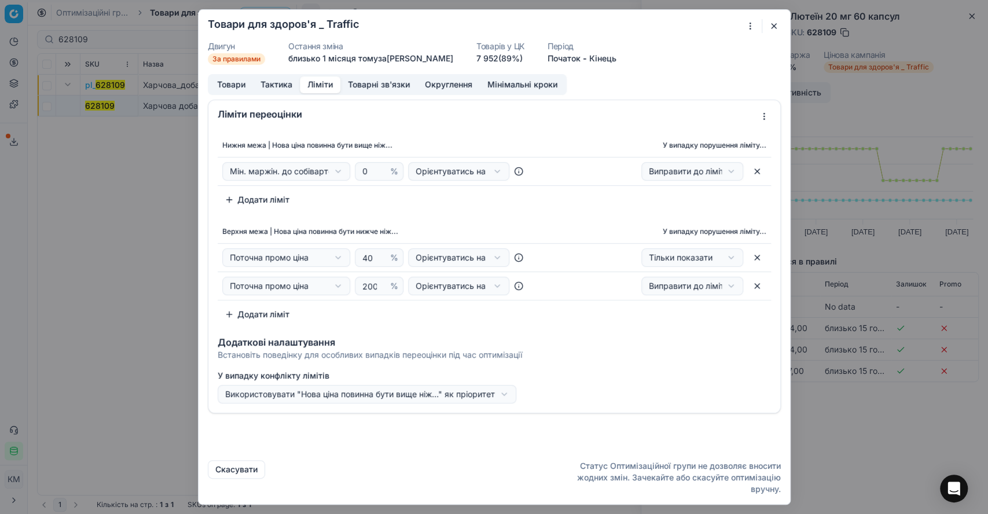
click at [467, 171] on div "Ми зберігаємо налаштування ЦК. Будь ласка, зачекайте, це може зайняти декілька …" at bounding box center [494, 257] width 988 height 514
click at [481, 115] on div "Ми зберігаємо налаштування ЦК. Будь ласка, зачекайте, це може зайняти декілька …" at bounding box center [494, 257] width 988 height 514
click at [448, 83] on button "Округлення" at bounding box center [448, 84] width 62 height 17
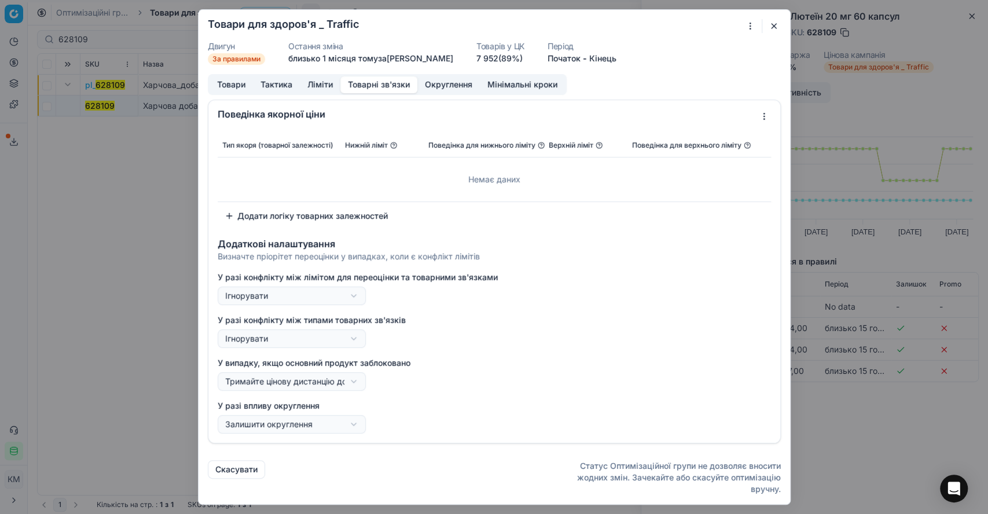
click at [399, 84] on button "Товарні зв'язки" at bounding box center [378, 84] width 77 height 17
click at [522, 145] on th "Поведінка для нижнього ліміту" at bounding box center [484, 145] width 120 height 23
click at [519, 89] on button "Мінімальні кроки" at bounding box center [522, 84] width 85 height 17
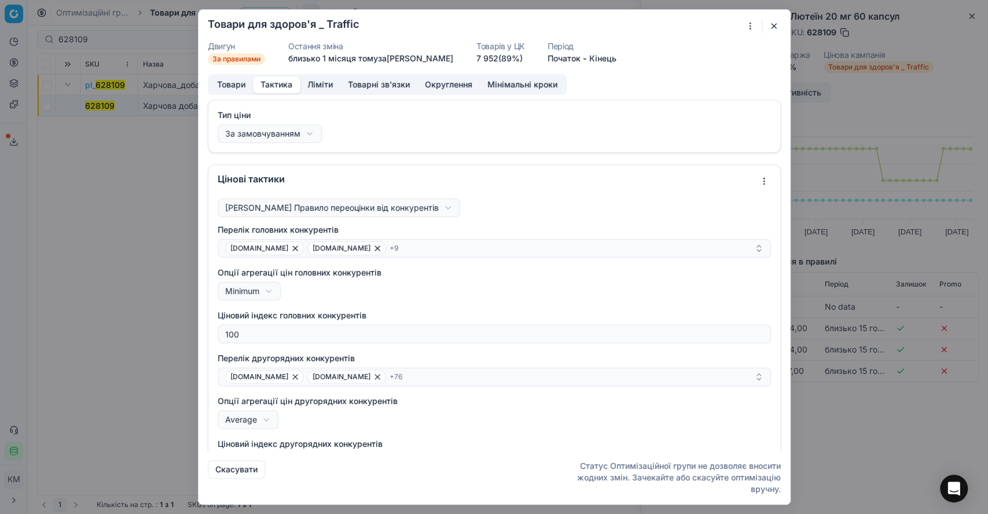
click at [276, 79] on button "Тактика" at bounding box center [276, 84] width 47 height 17
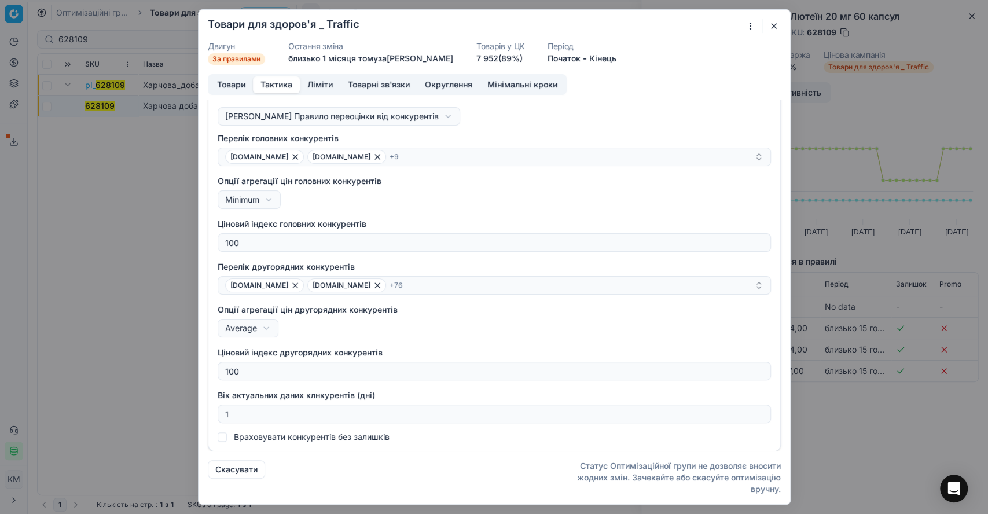
scroll to position [27, 0]
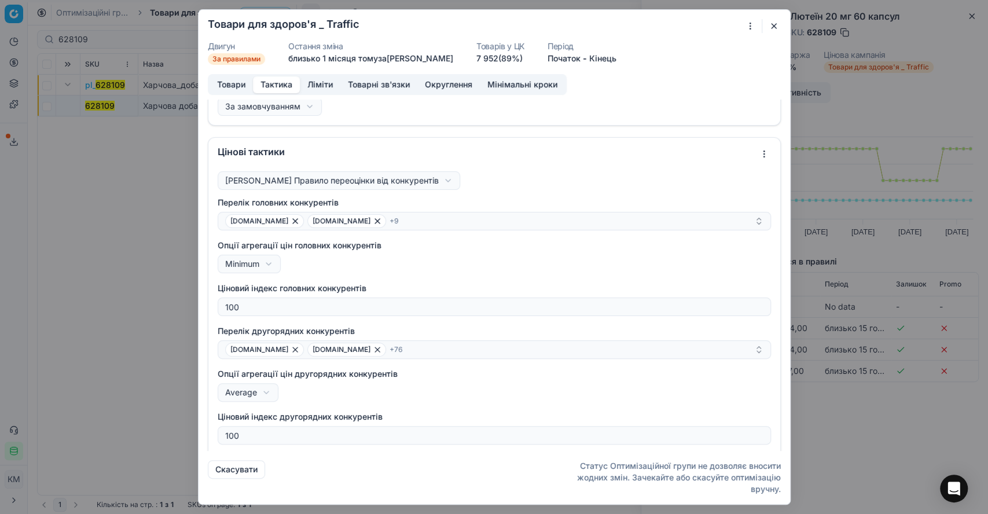
click at [263, 267] on div "Ми зберігаємо налаштування ЦК. Будь ласка, зачекайте, це може зайняти декілька …" at bounding box center [494, 257] width 988 height 514
click at [395, 265] on div "Ми зберігаємо налаштування ЦК. Будь ласка, зачекайте, це може зайняти декілька …" at bounding box center [494, 257] width 988 height 514
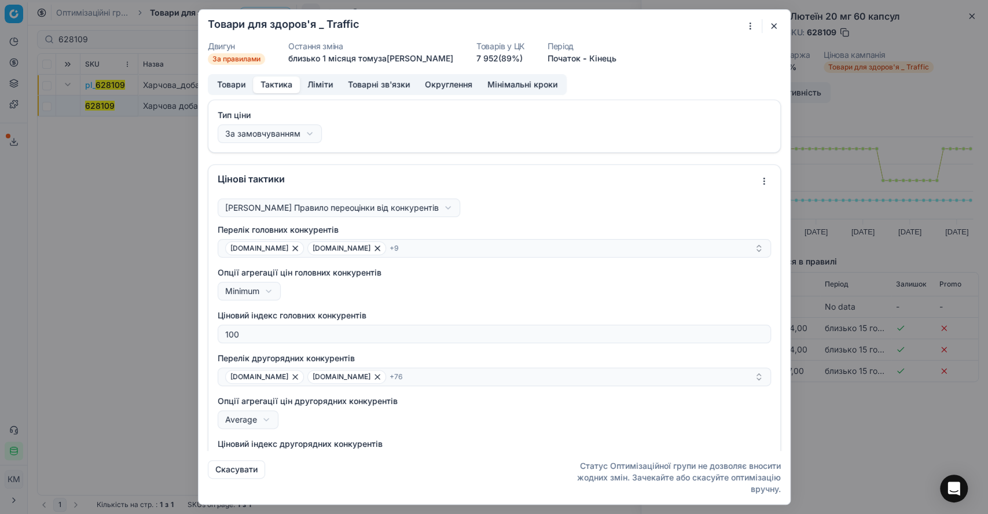
click at [223, 85] on button "Товари" at bounding box center [230, 84] width 43 height 17
click at [272, 90] on button "Тактика" at bounding box center [276, 84] width 47 height 17
click at [330, 85] on button "Ліміти" at bounding box center [320, 84] width 41 height 17
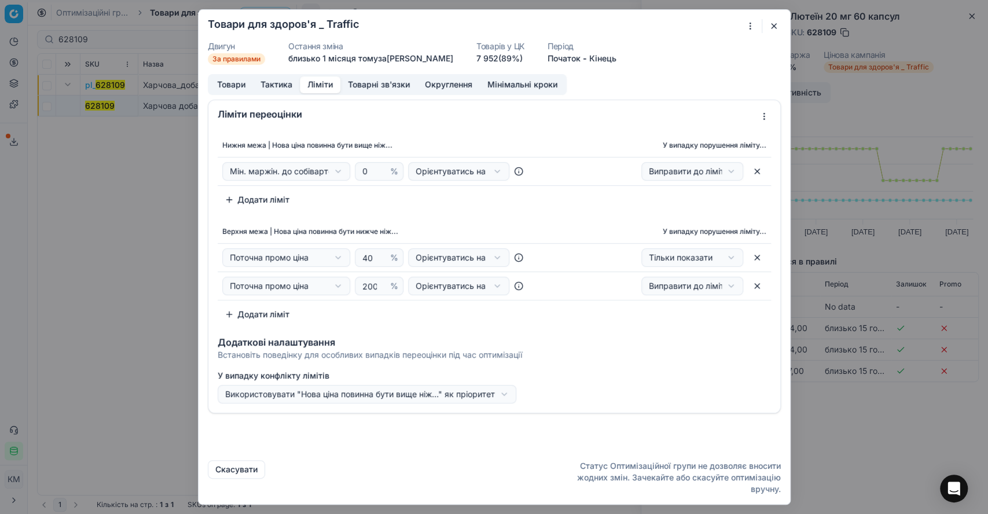
click at [370, 83] on button "Товарні зв'язки" at bounding box center [378, 84] width 77 height 17
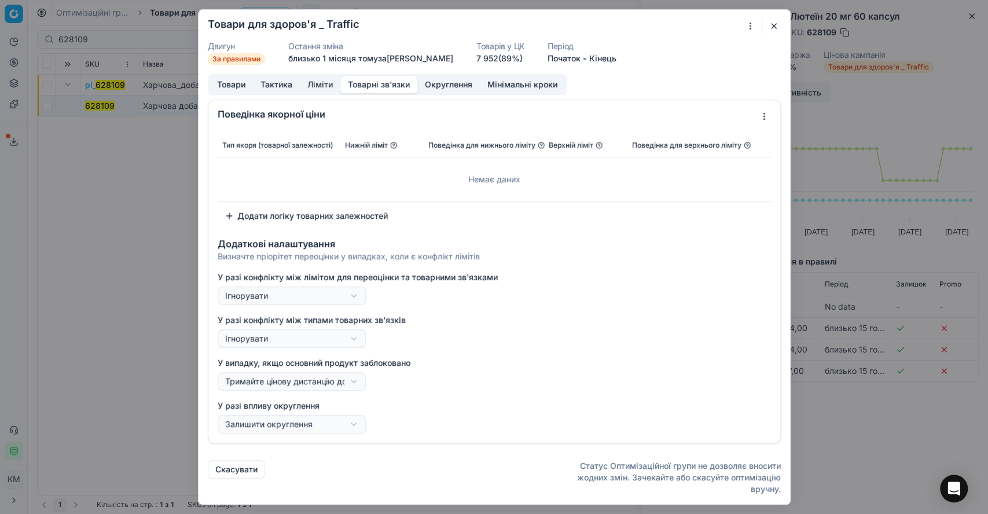
click at [776, 27] on button "button" at bounding box center [774, 26] width 14 height 14
